Goal: Task Accomplishment & Management: Complete application form

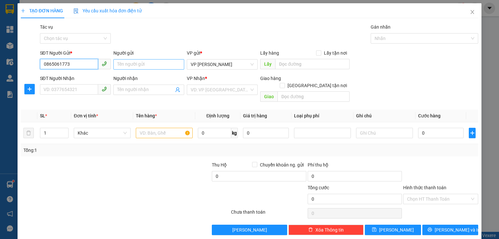
type input "0865061773"
click at [131, 65] on input "Người gửi" at bounding box center [148, 64] width 71 height 10
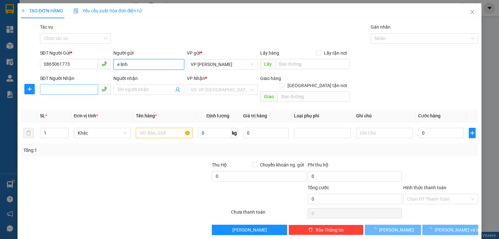
type input "e linh"
click at [76, 89] on input "SĐT Người Nhận" at bounding box center [69, 89] width 58 height 10
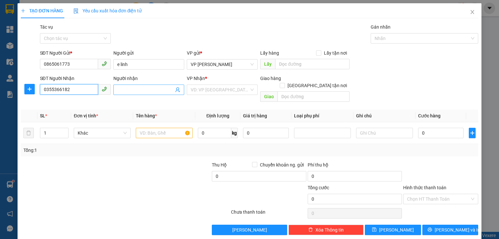
type input "0355366182"
click at [119, 90] on input "Người nhận" at bounding box center [145, 89] width 56 height 7
type input "a"
type input "â"
type input "anh anh"
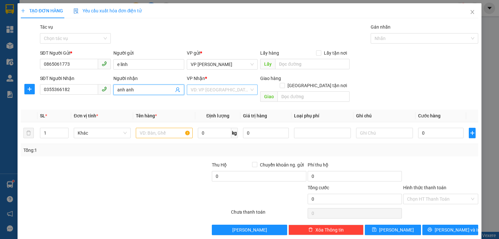
click at [213, 94] on input "search" at bounding box center [220, 90] width 58 height 10
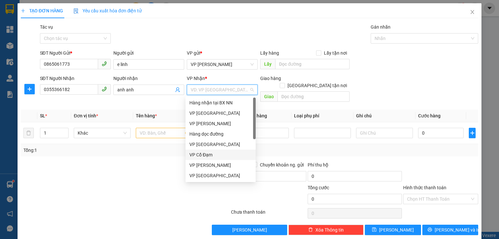
click at [210, 158] on div "VP Cổ Đạm" at bounding box center [220, 154] width 62 height 7
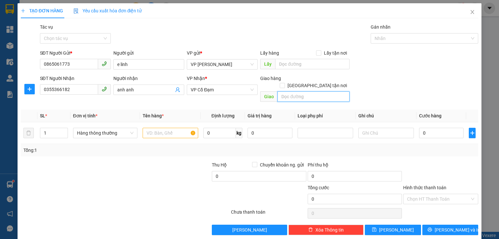
click at [299, 91] on input "text" at bounding box center [313, 96] width 72 height 10
type input "[PERSON_NAME]"
click at [165, 128] on input "text" at bounding box center [171, 133] width 56 height 10
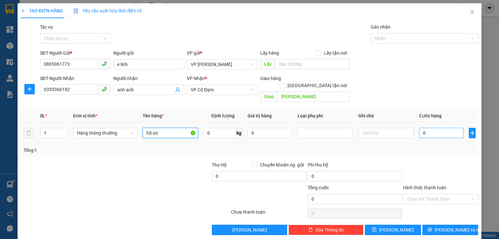
type input "hồ sơ"
click at [420, 128] on input "0" at bounding box center [441, 133] width 44 height 10
type input "3"
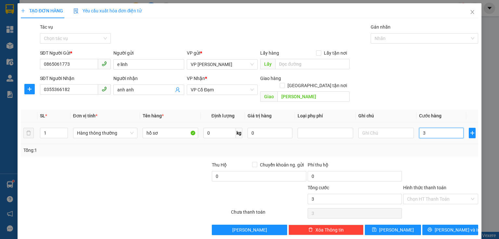
type input "30"
type input "30.000"
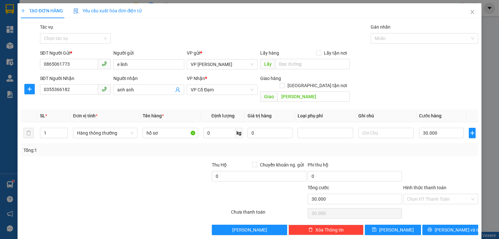
click at [424, 153] on div "Transit Pickup Surcharge Ids Transit Deliver Surcharge Ids Transit Deliver Surc…" at bounding box center [249, 128] width 457 height 211
click at [451, 194] on input "Hình thức thanh toán" at bounding box center [438, 199] width 63 height 10
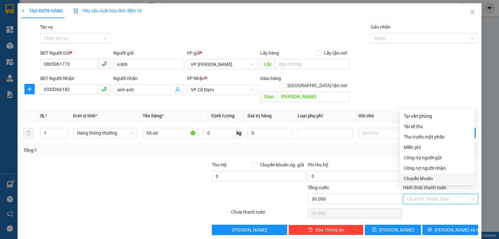
click at [429, 179] on div "Chuyển khoản" at bounding box center [437, 178] width 67 height 7
type input "0"
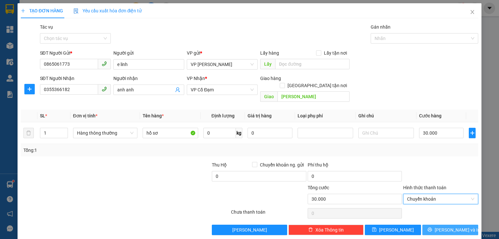
click at [443, 226] on span "[PERSON_NAME] và In" at bounding box center [456, 229] width 45 height 7
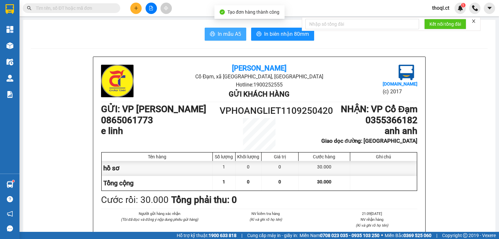
click at [235, 35] on span "In mẫu A5" at bounding box center [229, 34] width 23 height 8
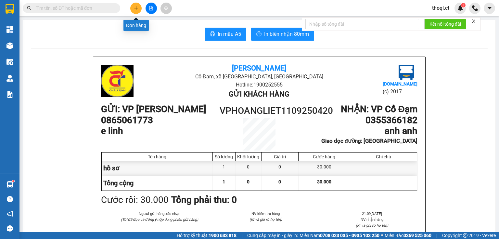
click at [135, 9] on icon "plus" at bounding box center [136, 8] width 5 height 5
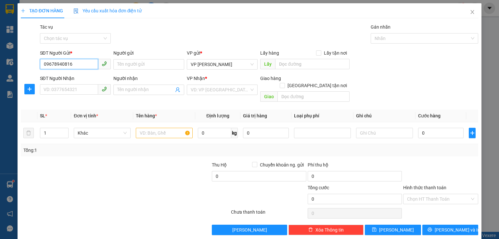
click at [49, 64] on input "09678940816" at bounding box center [69, 64] width 58 height 10
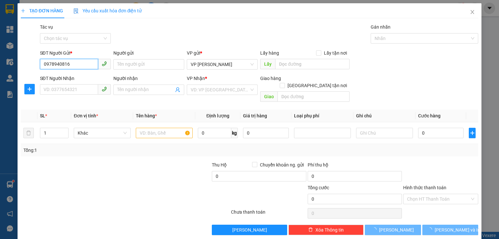
click at [80, 67] on input "0978940816" at bounding box center [69, 64] width 58 height 10
type input "0978940816"
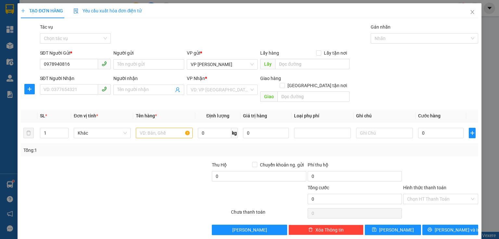
click at [81, 75] on div "SĐT Người Nhận" at bounding box center [75, 78] width 71 height 7
click at [81, 84] on input "SĐT Người Nhận" at bounding box center [69, 89] width 58 height 10
click at [56, 91] on input "SĐT Người Nhận" at bounding box center [69, 89] width 58 height 10
type input "0983876376"
click at [131, 90] on input "Người nhận" at bounding box center [145, 89] width 56 height 7
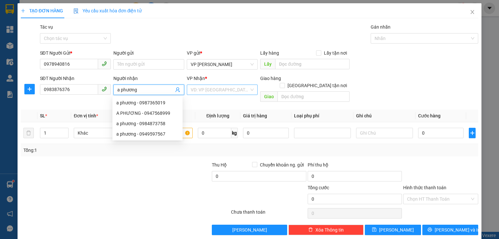
type input "a phương"
click at [239, 85] on input "search" at bounding box center [220, 90] width 58 height 10
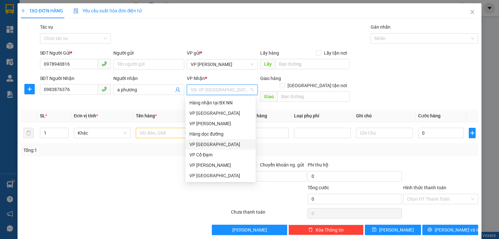
scroll to position [21, 0]
click at [216, 164] on div "VP [PERSON_NAME]" at bounding box center [220, 164] width 62 height 7
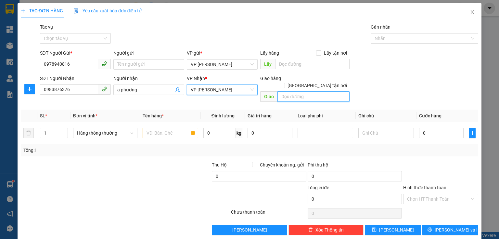
click at [294, 91] on input "text" at bounding box center [313, 96] width 72 height 10
type input "hồng lĩnh"
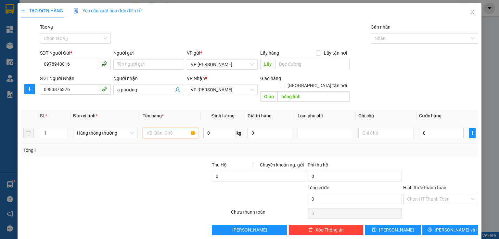
click at [163, 130] on input "text" at bounding box center [171, 133] width 56 height 10
type input "hoof sơ"
click at [421, 128] on input "0" at bounding box center [441, 133] width 44 height 10
type input "3"
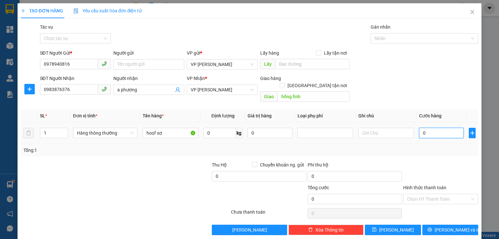
type input "3"
type input "30"
type input "30.000"
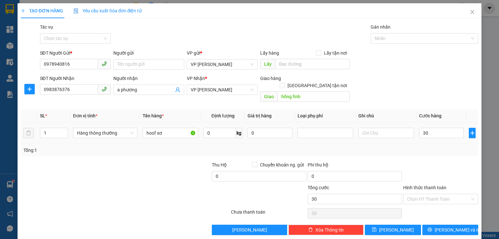
type input "30.000"
click at [426, 134] on td "30.000" at bounding box center [441, 133] width 50 height 22
click at [431, 227] on icon "printer" at bounding box center [429, 229] width 4 height 4
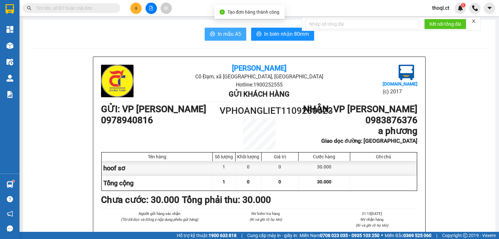
click at [231, 38] on button "In mẫu A5" at bounding box center [226, 34] width 42 height 13
